Goal: Transaction & Acquisition: Purchase product/service

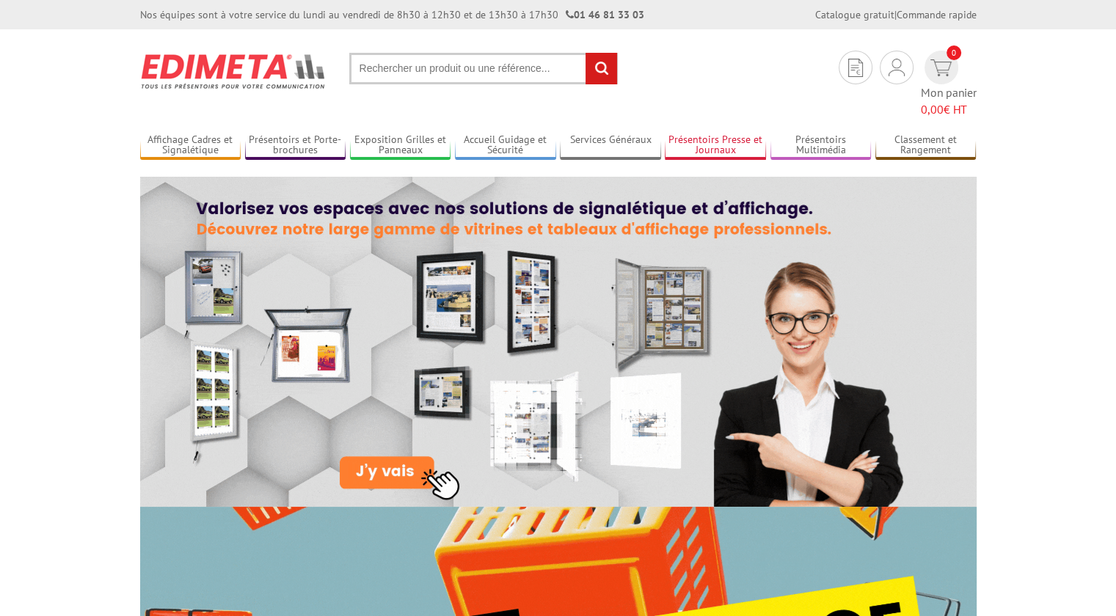
click at [724, 134] on link "Présentoirs Presse et Journaux" at bounding box center [715, 146] width 101 height 24
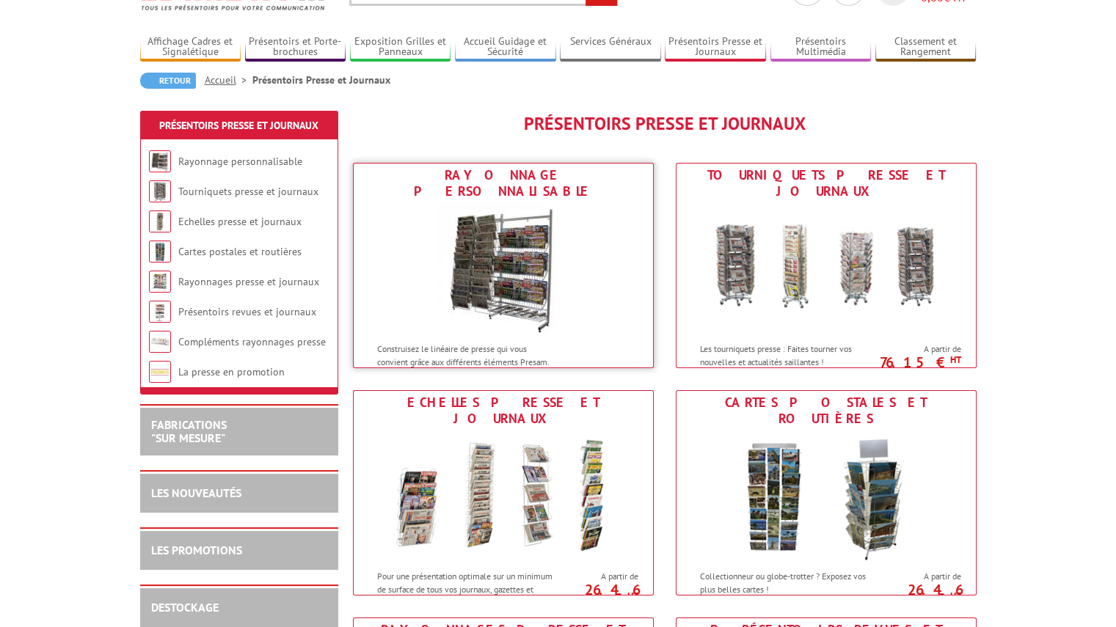
scroll to position [147, 0]
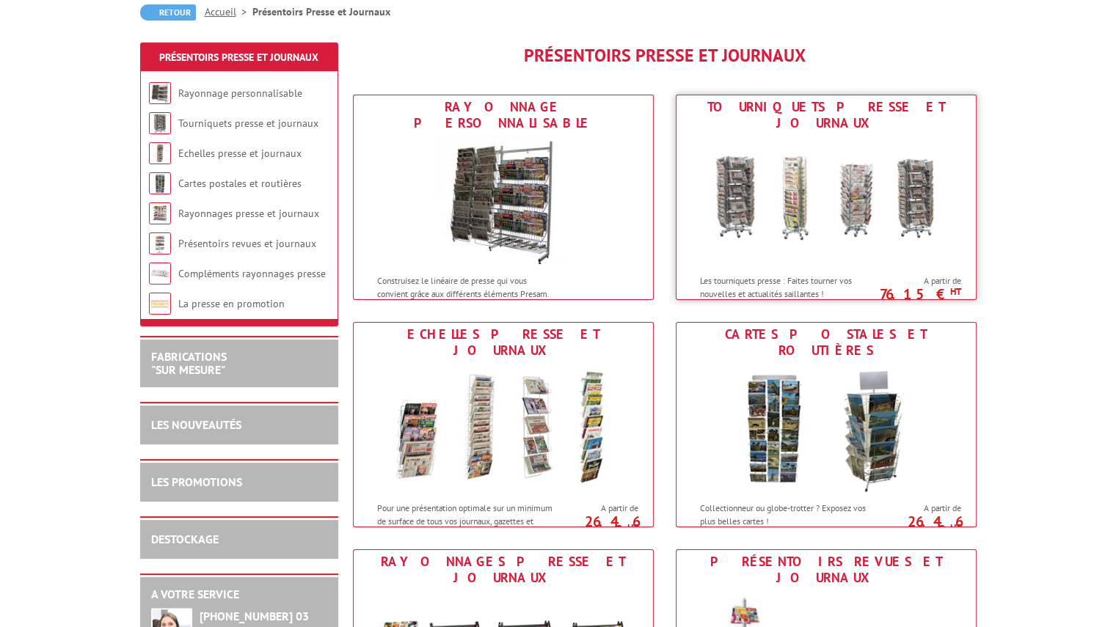
click at [848, 227] on img at bounding box center [827, 201] width 272 height 132
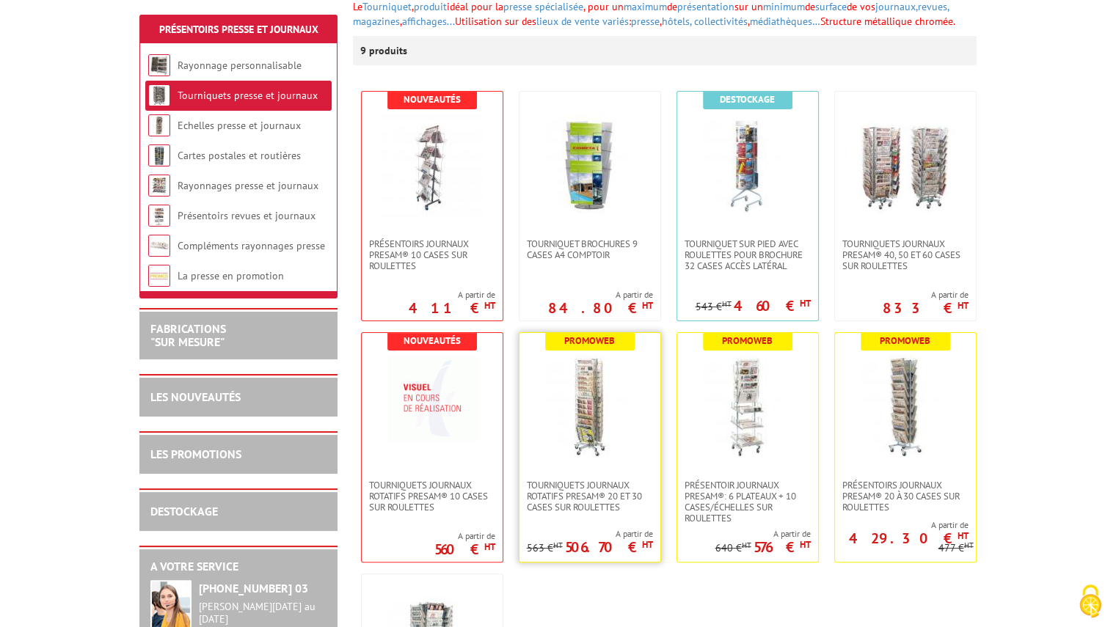
click at [587, 431] on img at bounding box center [590, 406] width 103 height 103
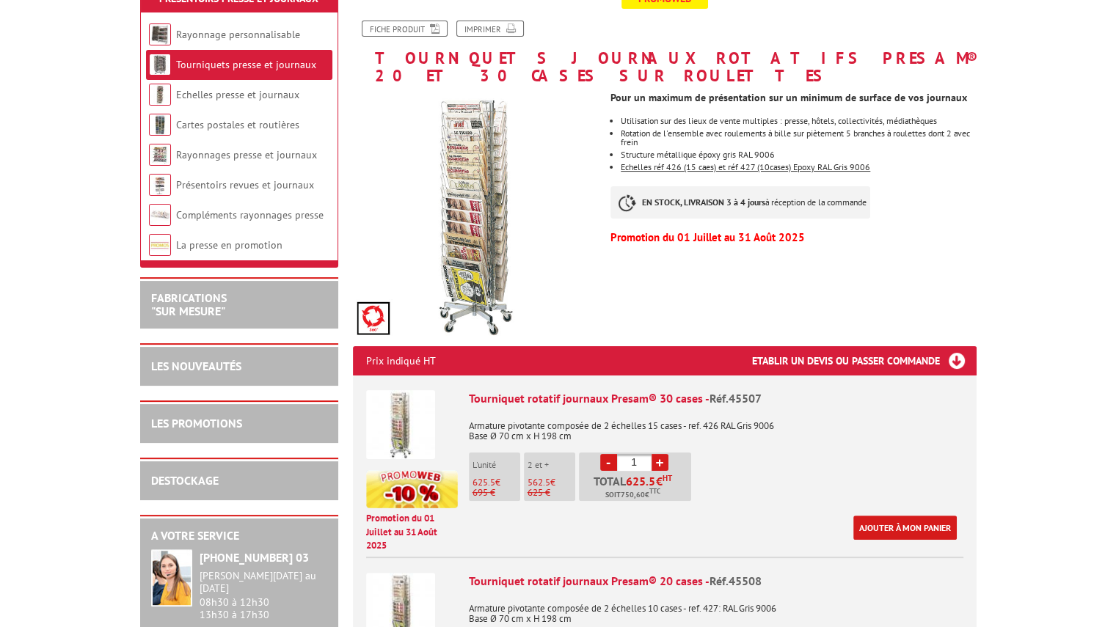
scroll to position [294, 0]
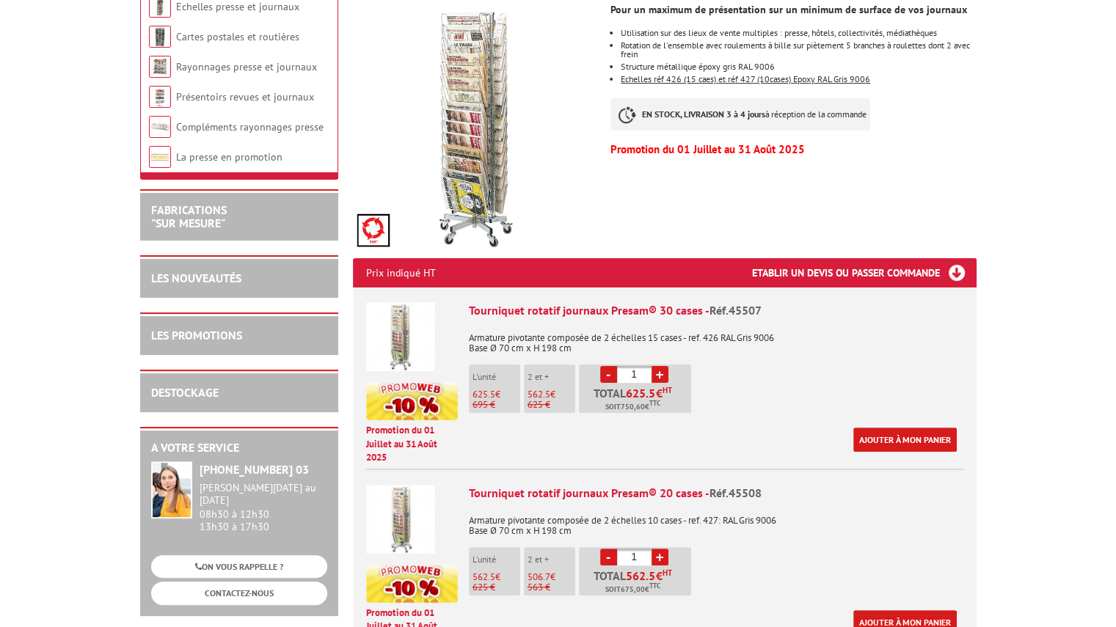
click at [660, 366] on link "+" at bounding box center [660, 374] width 17 height 17
click at [658, 366] on link "+" at bounding box center [660, 374] width 17 height 17
click at [624, 366] on input "1" at bounding box center [634, 374] width 34 height 17
click at [660, 366] on link "+" at bounding box center [660, 374] width 17 height 17
click at [408, 424] on p "Promotion du 01 Juillet au 31 Août 2025" at bounding box center [412, 444] width 92 height 41
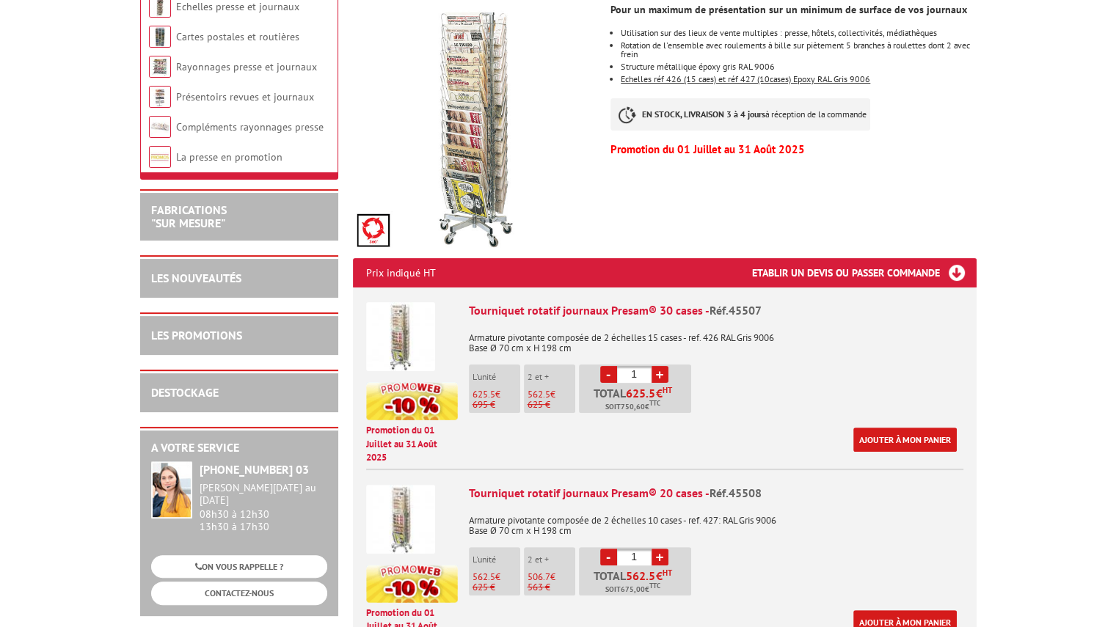
click at [605, 366] on link "-" at bounding box center [608, 374] width 17 height 17
click at [664, 366] on link "+" at bounding box center [660, 374] width 17 height 17
click at [896, 428] on link "Ajouter à mon panier" at bounding box center [905, 440] width 103 height 24
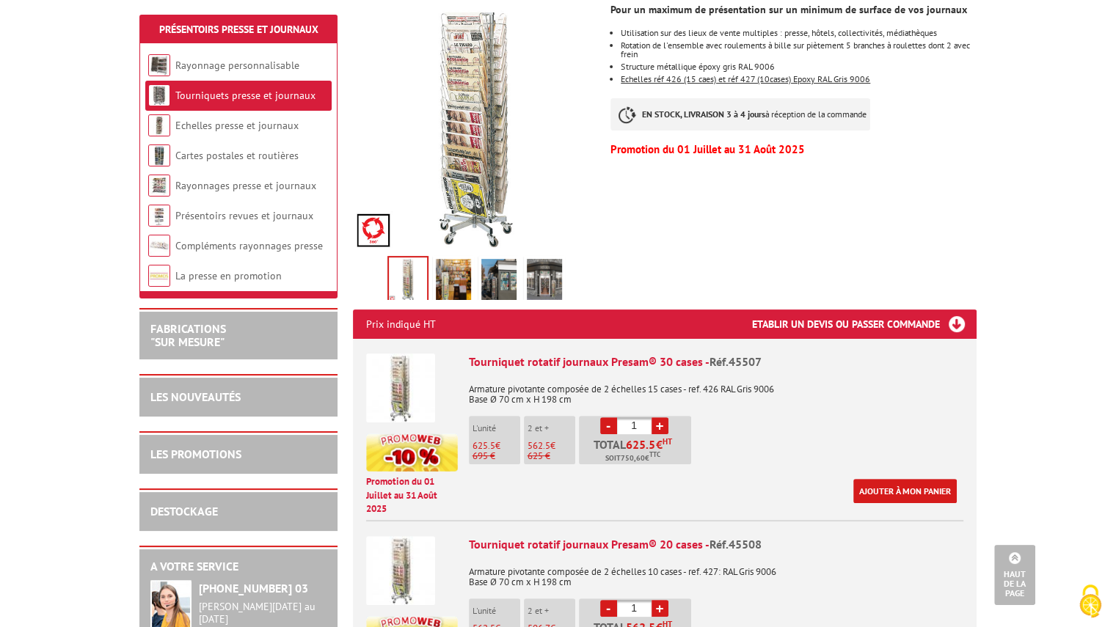
click at [658, 418] on link "+" at bounding box center [660, 426] width 17 height 17
type input "2"
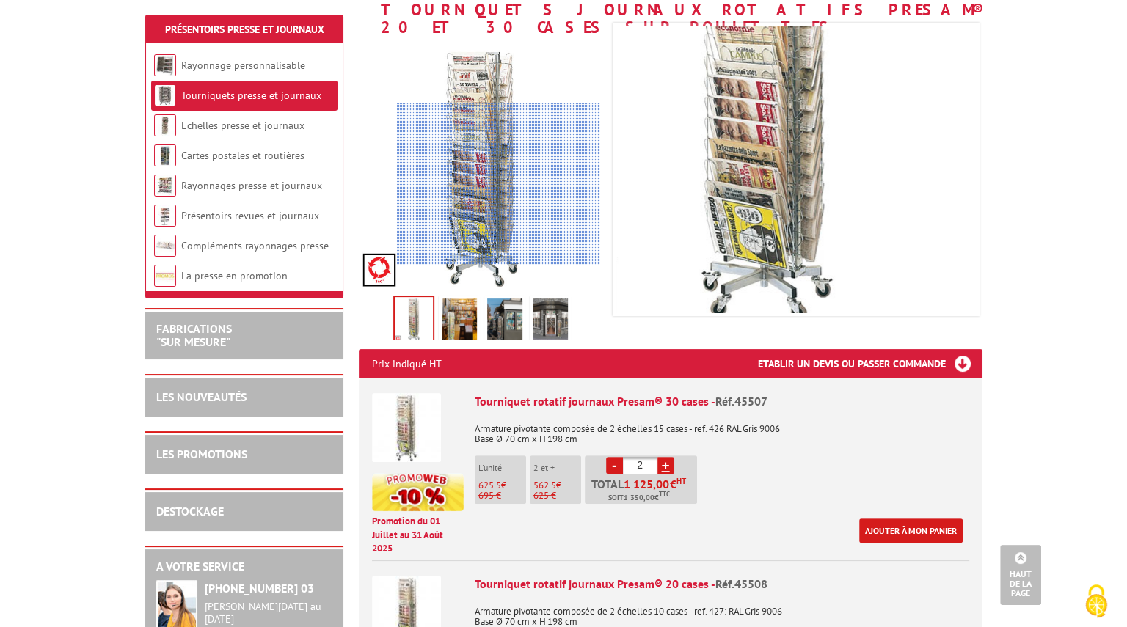
scroll to position [220, 0]
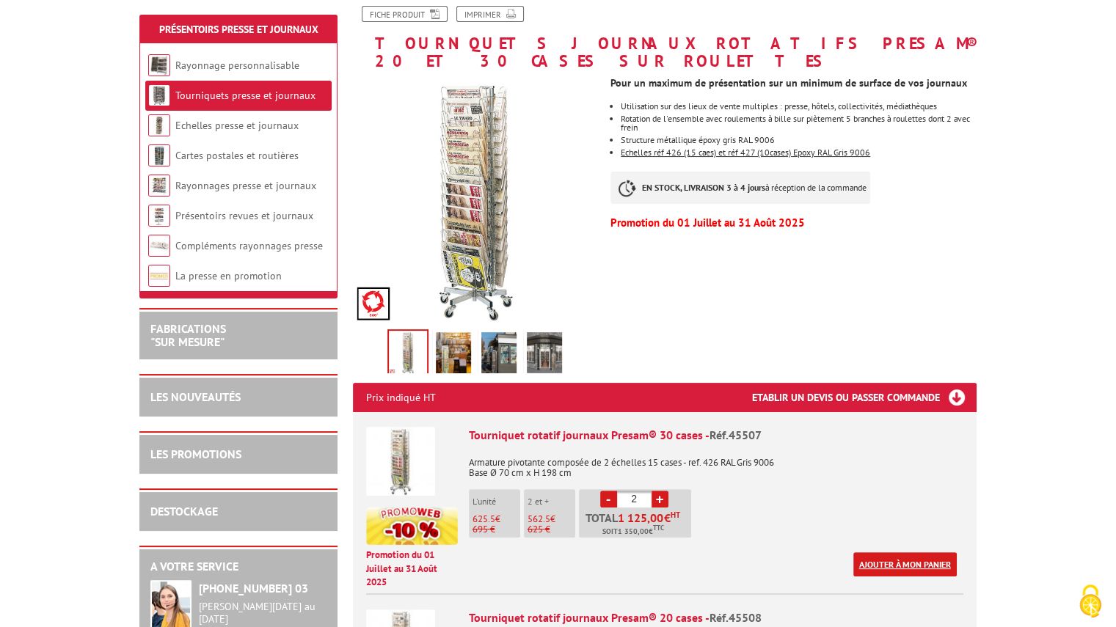
click at [898, 553] on link "Ajouter à mon panier" at bounding box center [905, 565] width 103 height 24
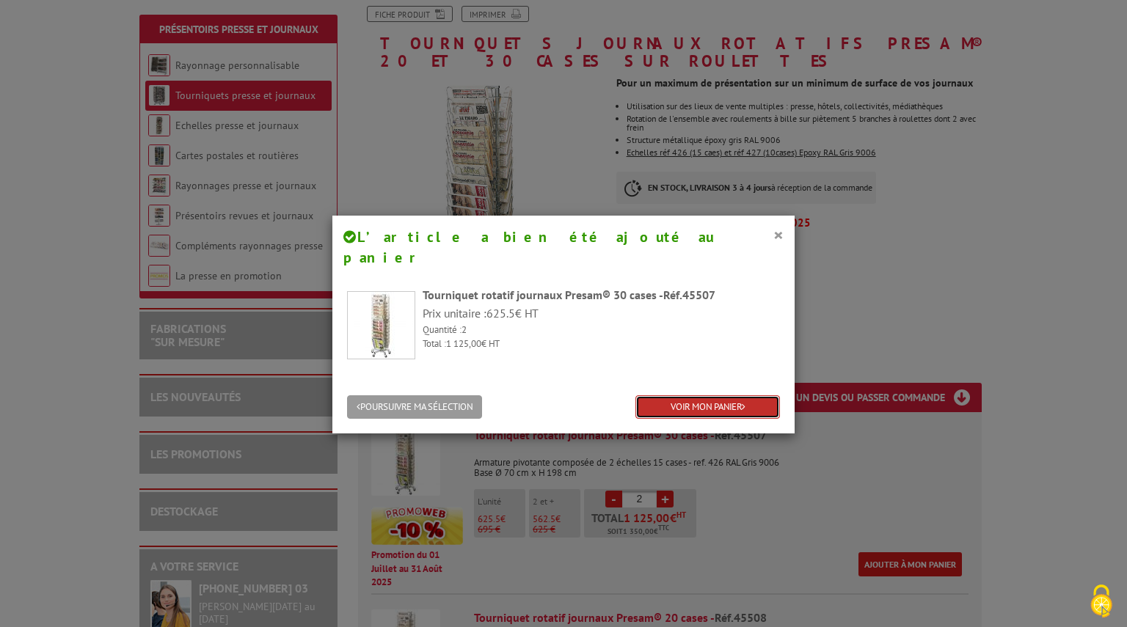
click at [674, 396] on link "VOIR MON PANIER" at bounding box center [708, 408] width 145 height 24
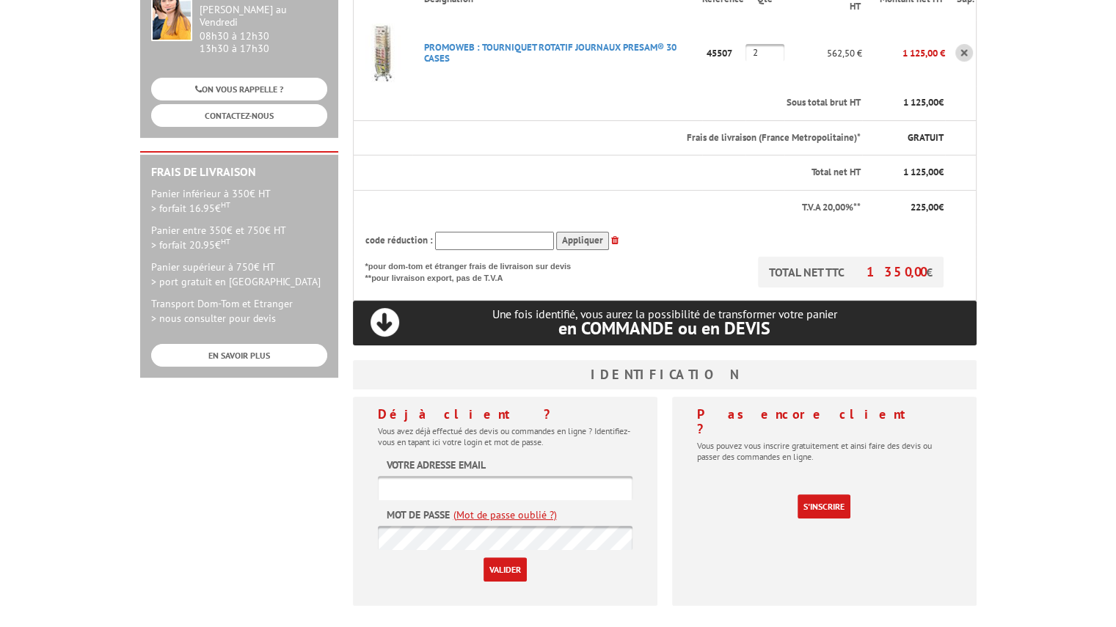
scroll to position [367, 0]
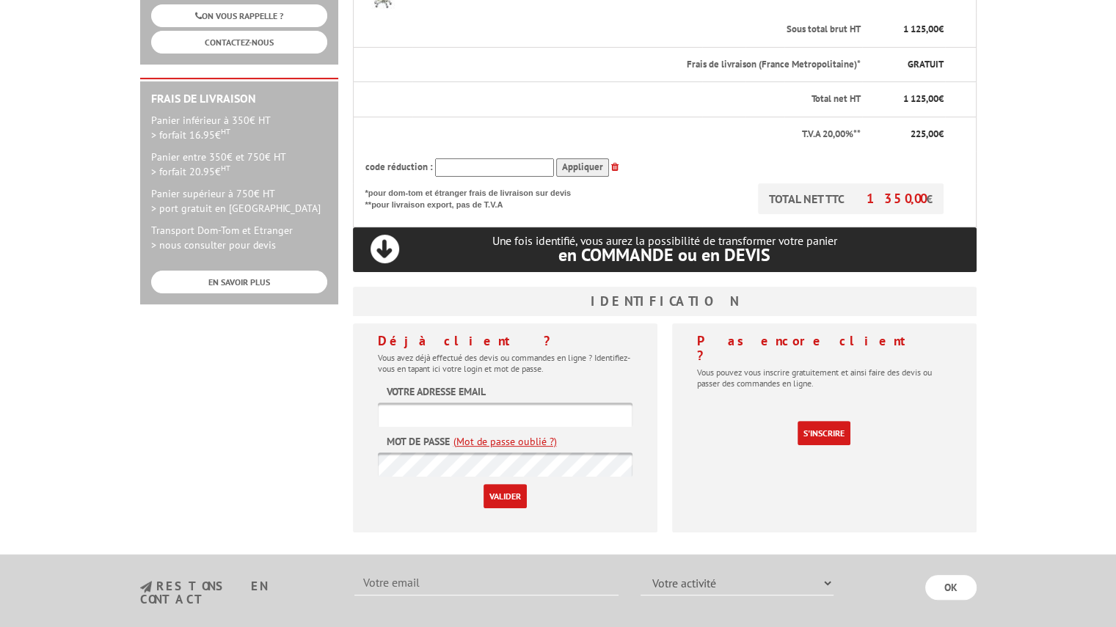
click at [432, 403] on input "text" at bounding box center [505, 415] width 255 height 24
type input "nicolas@my-container-shop.com"
click at [484, 484] on input "Valider" at bounding box center [505, 496] width 43 height 24
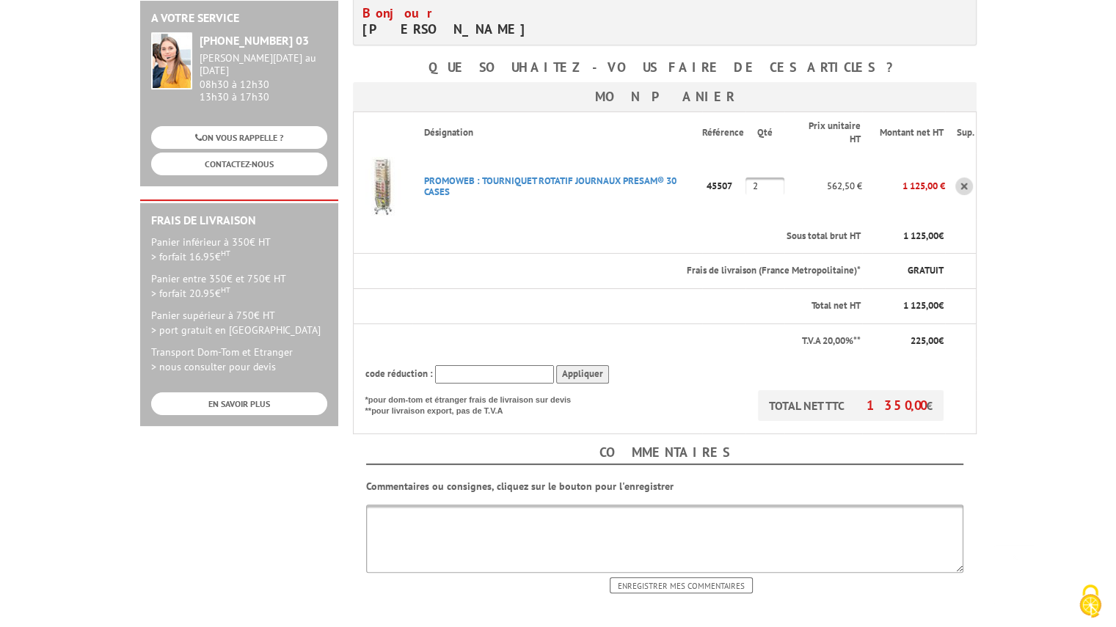
scroll to position [367, 0]
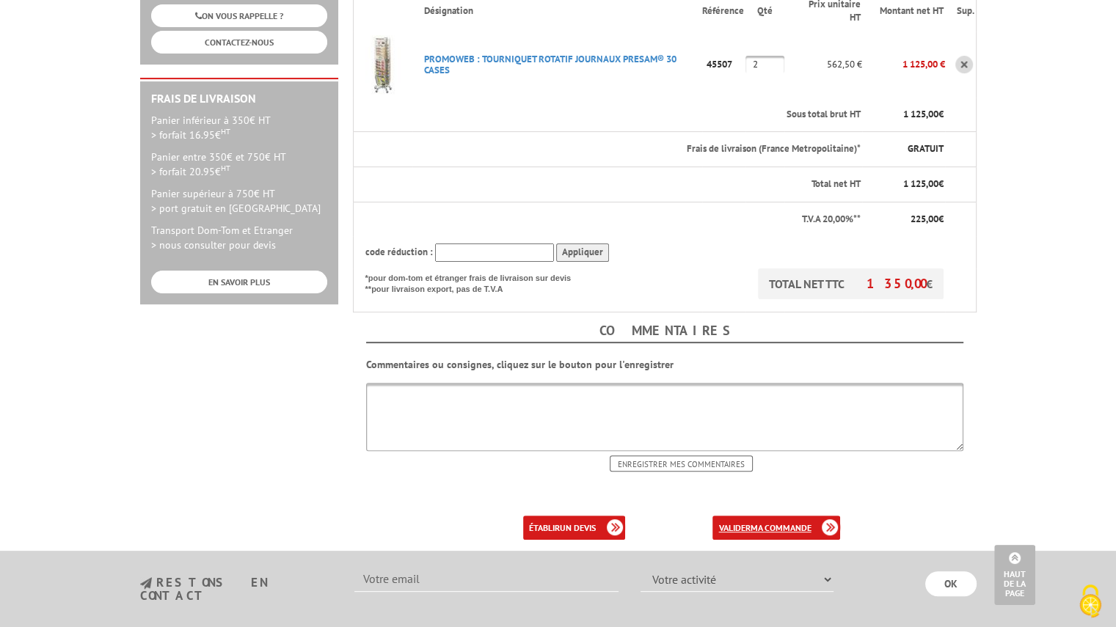
click at [771, 523] on b "ma commande" at bounding box center [780, 528] width 61 height 11
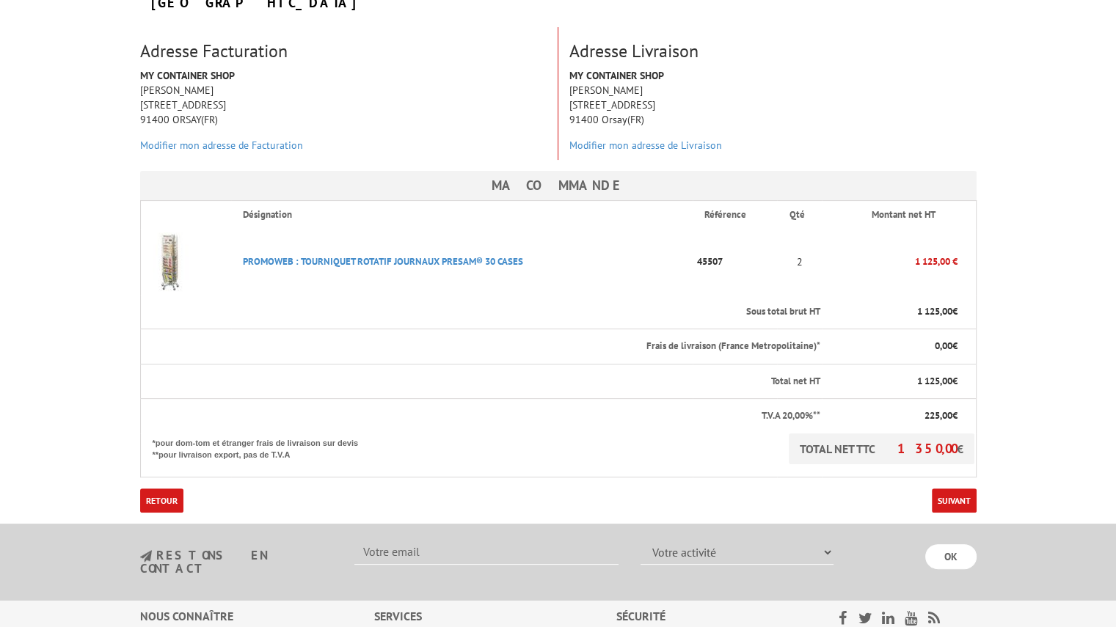
scroll to position [294, 0]
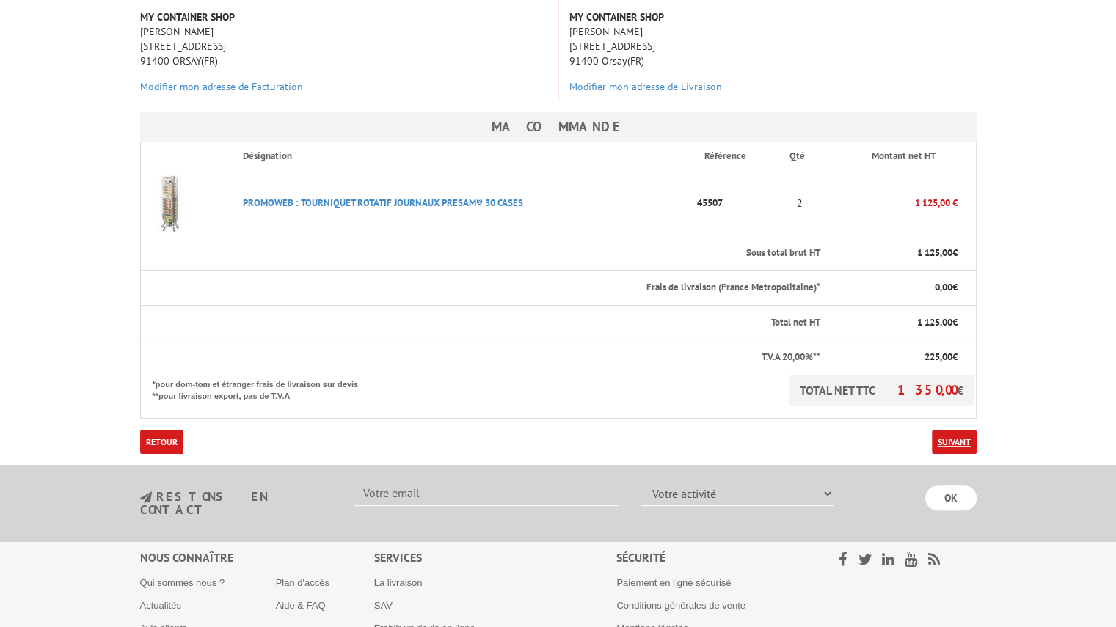
click at [948, 430] on link "Suivant" at bounding box center [954, 442] width 45 height 24
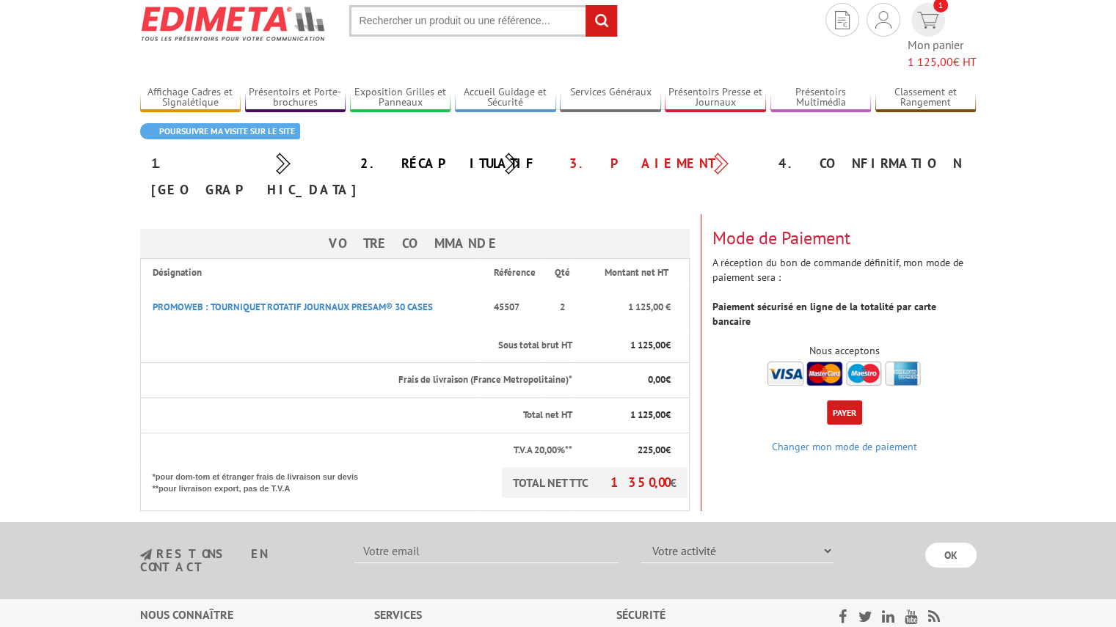
scroll to position [73, 0]
